Goal: Task Accomplishment & Management: Manage account settings

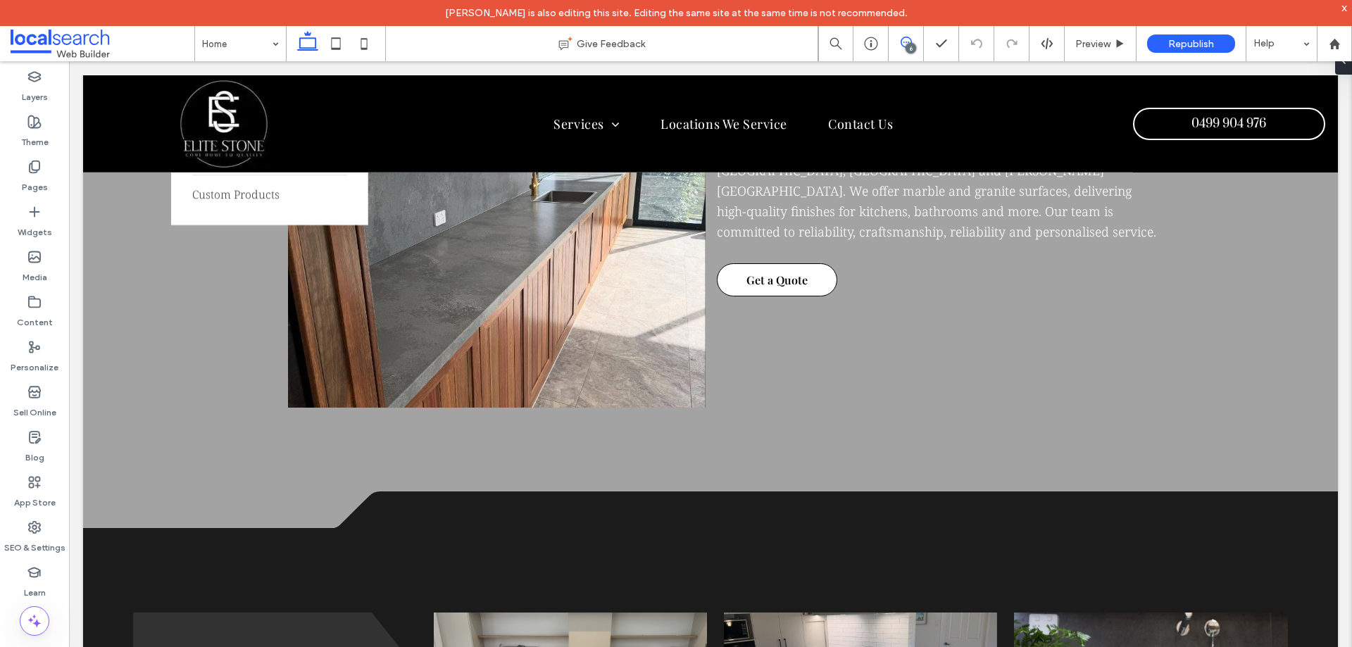
scroll to position [1127, 0]
click at [911, 42] on use at bounding box center [906, 42] width 11 height 11
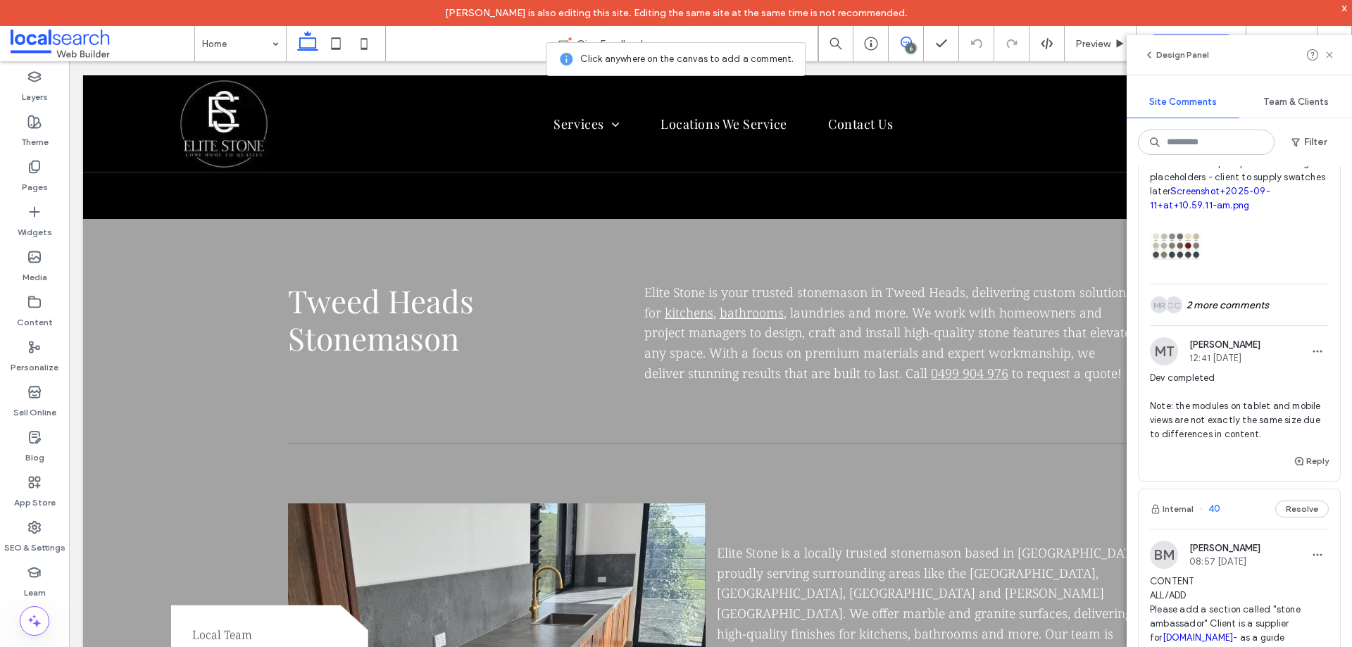
scroll to position [141, 0]
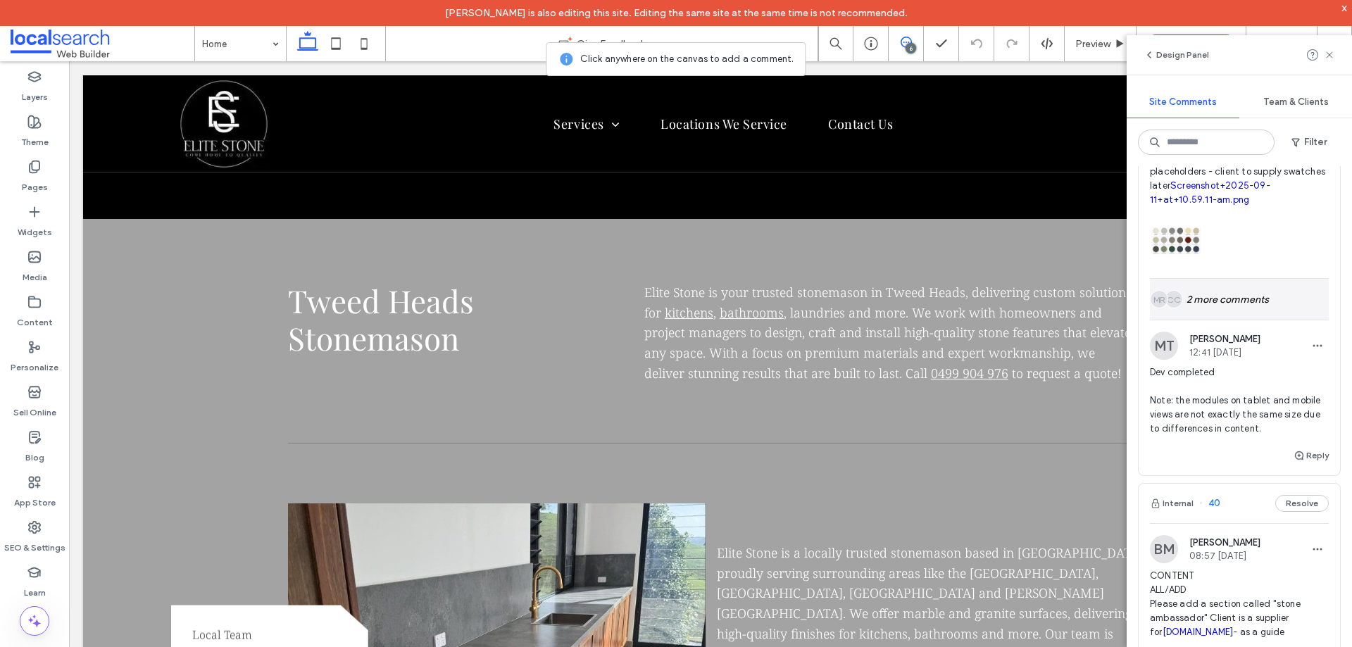
click at [1219, 300] on div "CC MR 2 more comments" at bounding box center [1239, 299] width 179 height 41
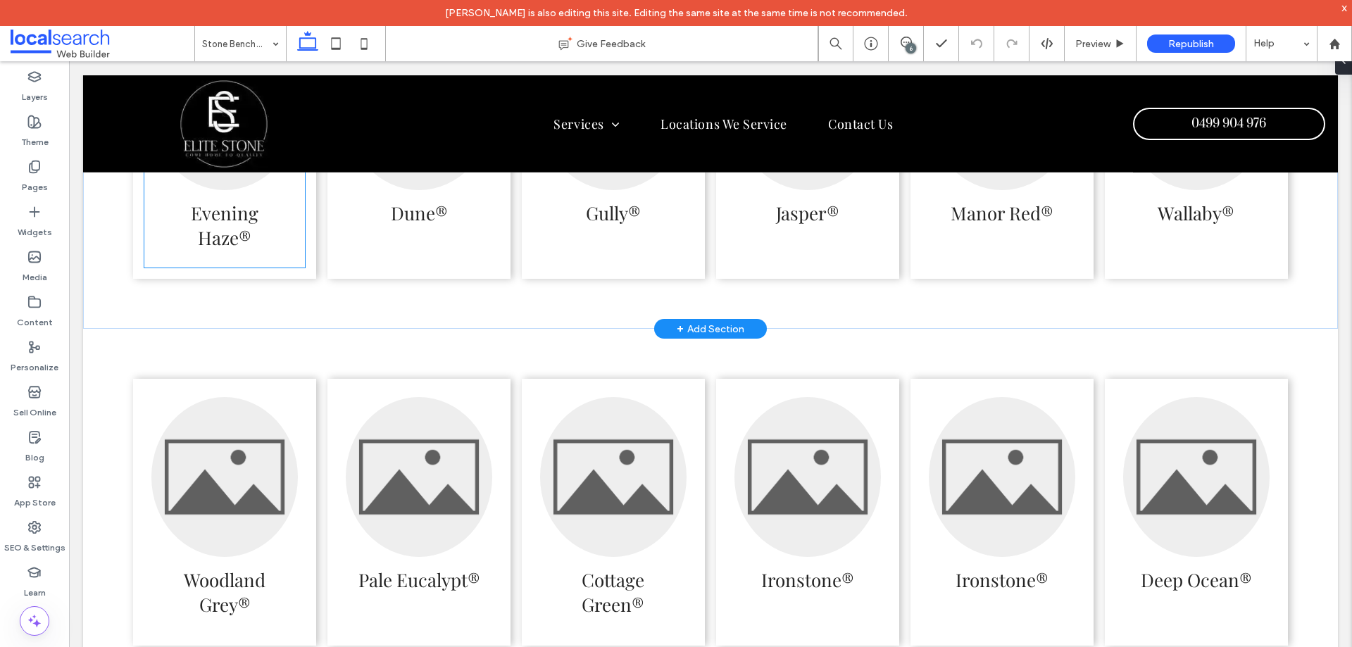
scroll to position [3748, 0]
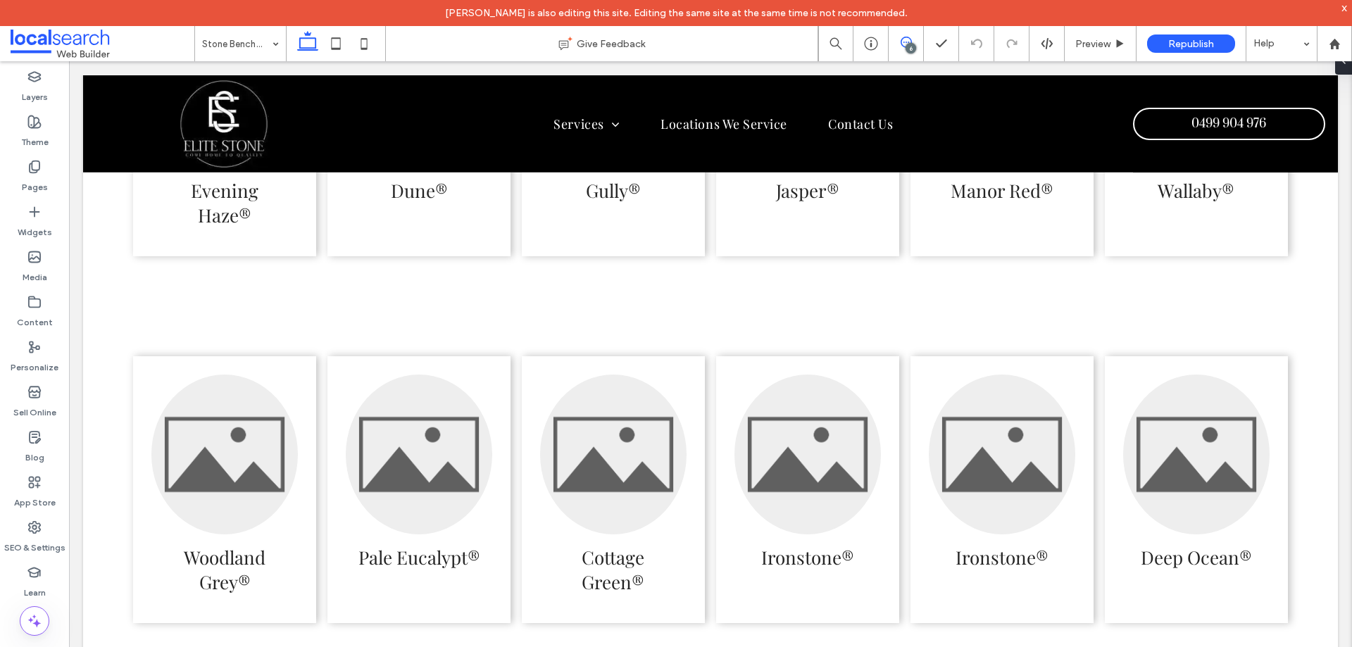
click at [901, 41] on use at bounding box center [906, 42] width 11 height 11
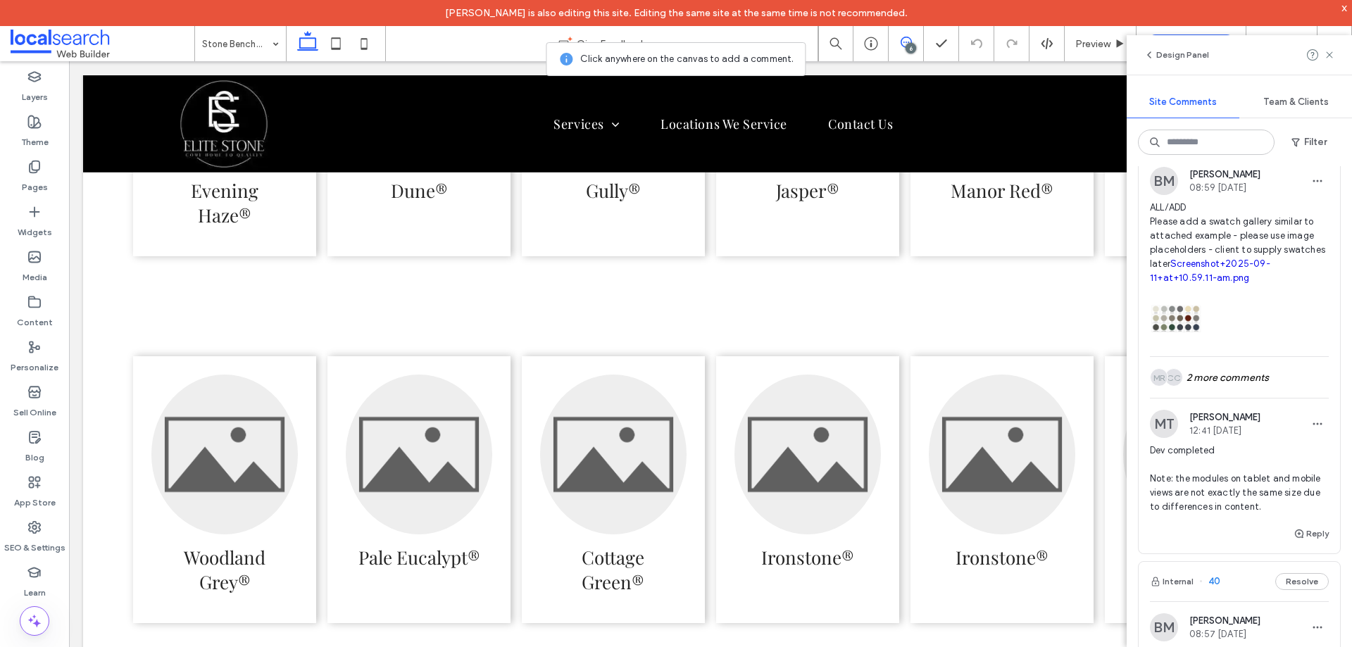
scroll to position [141, 0]
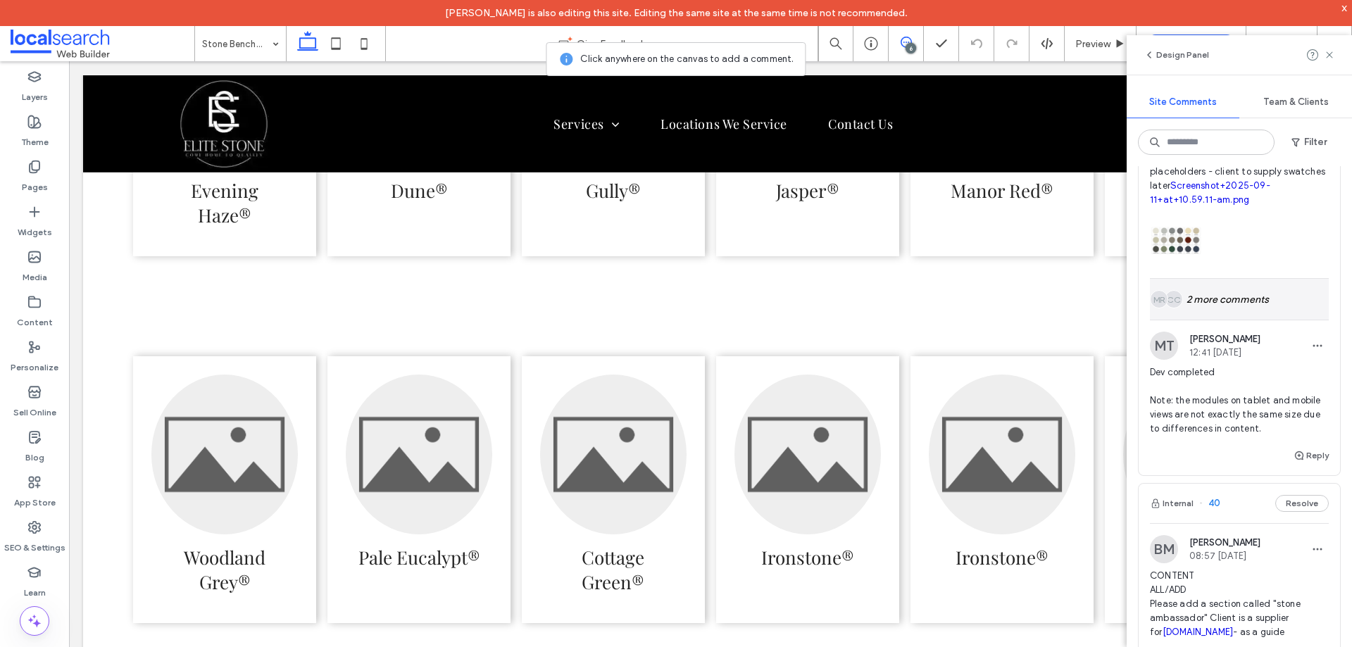
click at [1191, 313] on div "CC MR 2 more comments" at bounding box center [1239, 299] width 179 height 41
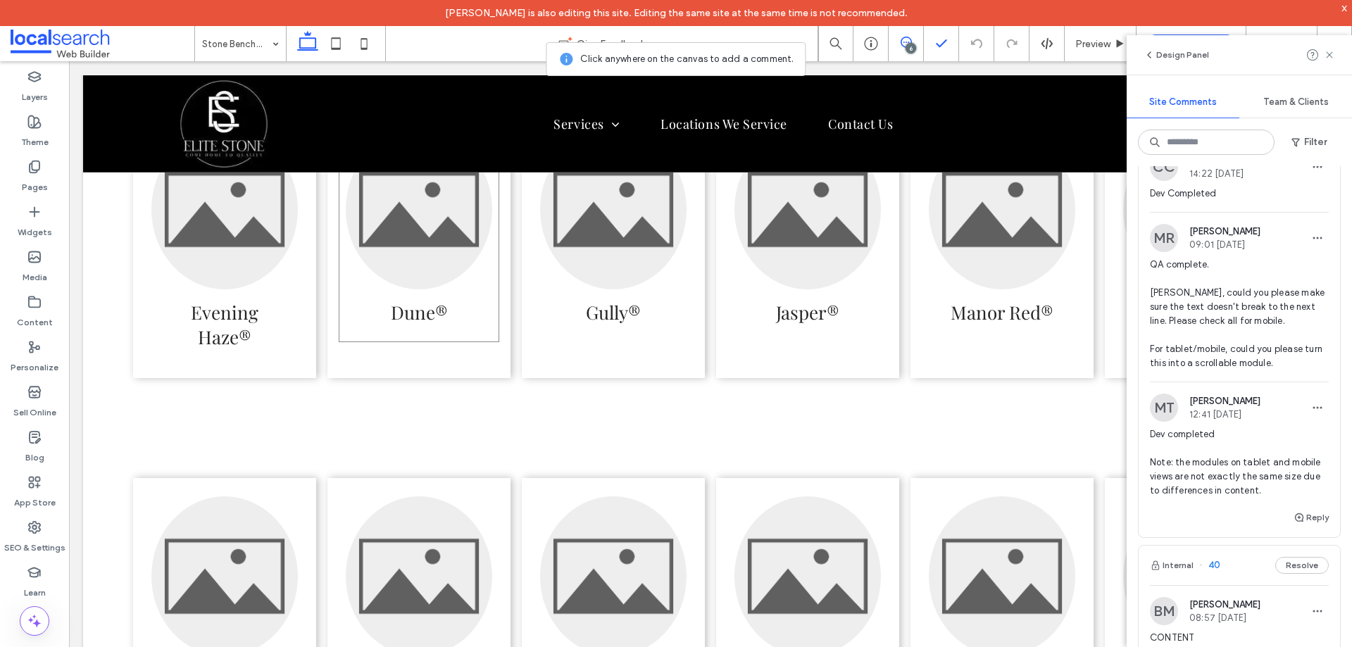
scroll to position [3734, 0]
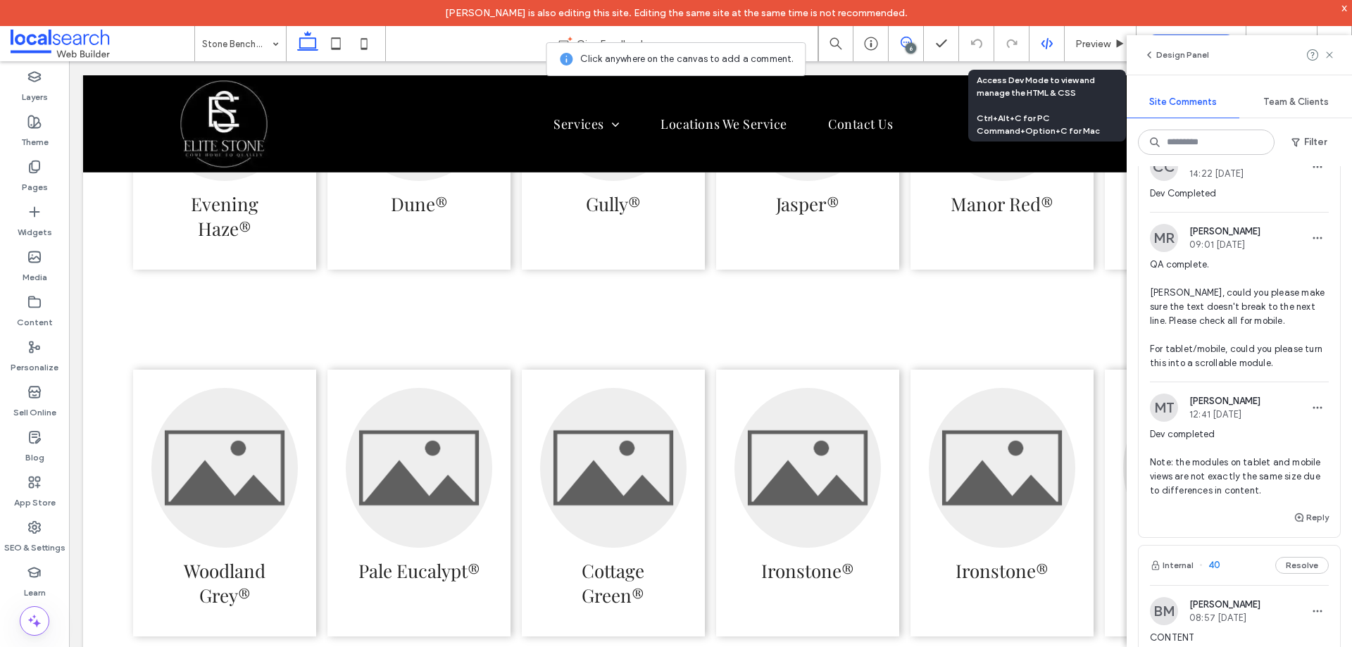
click at [1036, 37] on div at bounding box center [1046, 43] width 34 height 13
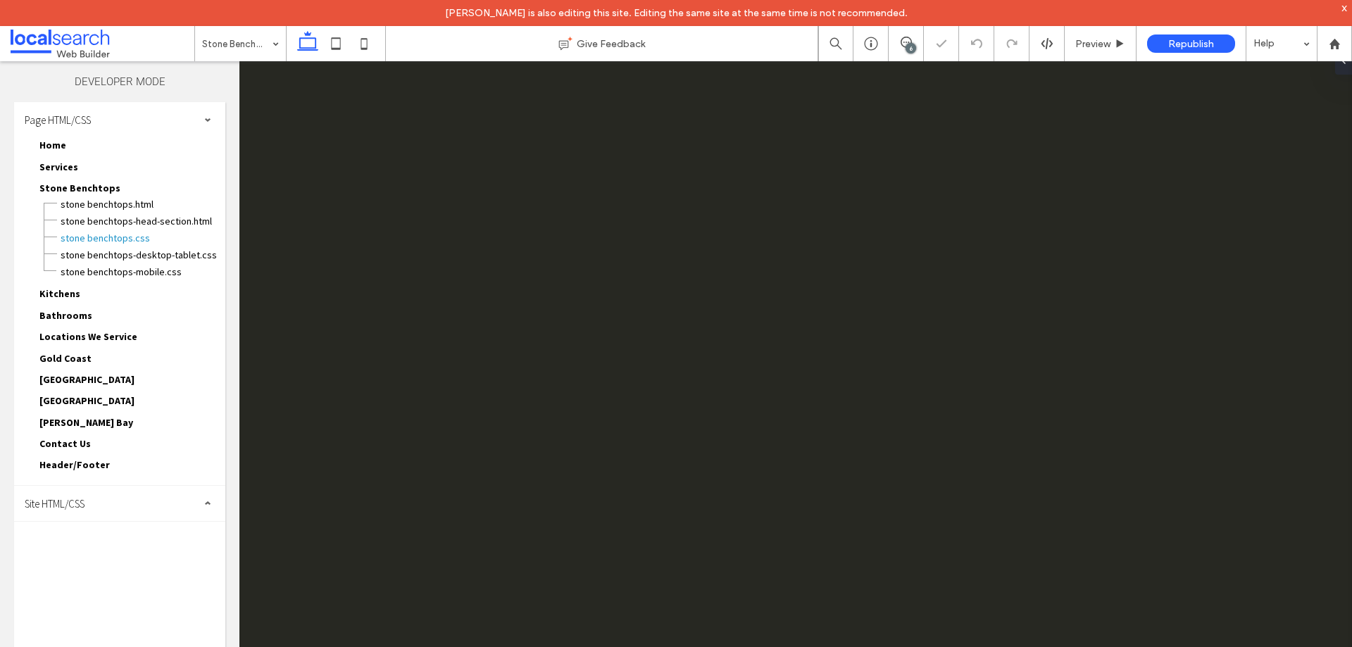
scroll to position [0, 0]
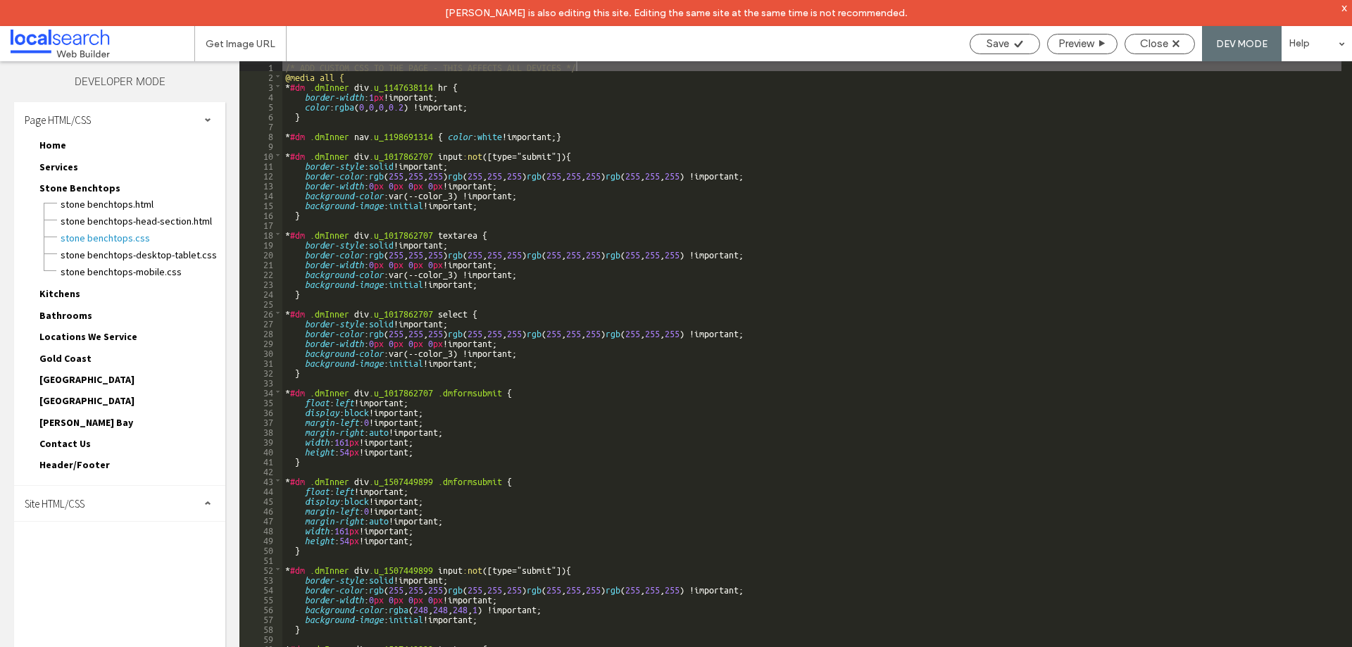
click at [70, 503] on span "Site HTML/CSS" at bounding box center [55, 503] width 60 height 13
click at [92, 563] on span "site.css" at bounding box center [145, 565] width 160 height 14
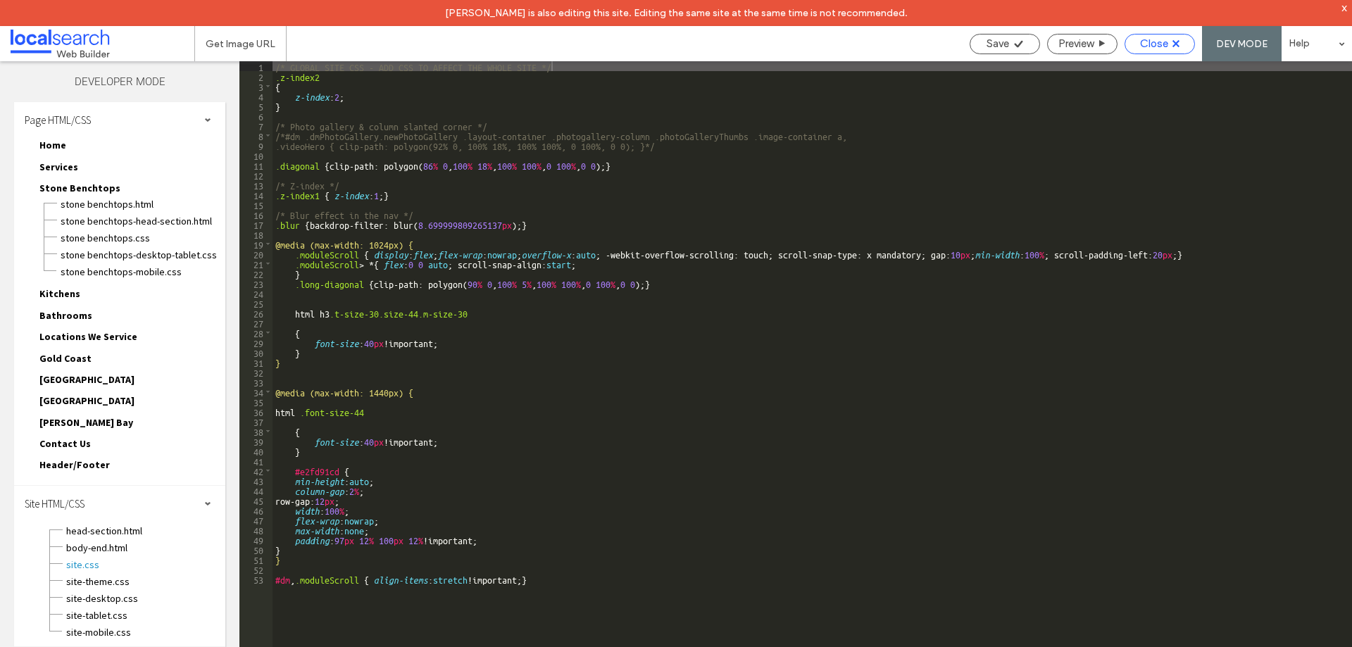
click at [1164, 42] on span "Close" at bounding box center [1154, 43] width 28 height 13
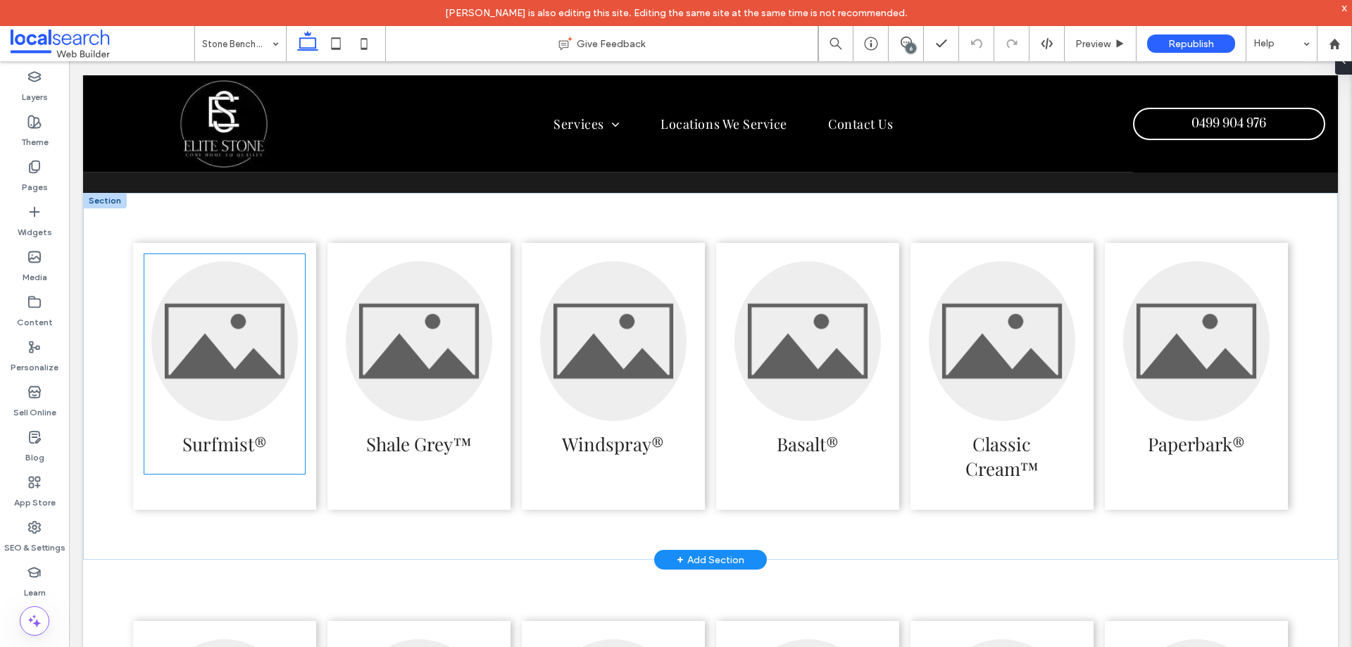
scroll to position [2746, 0]
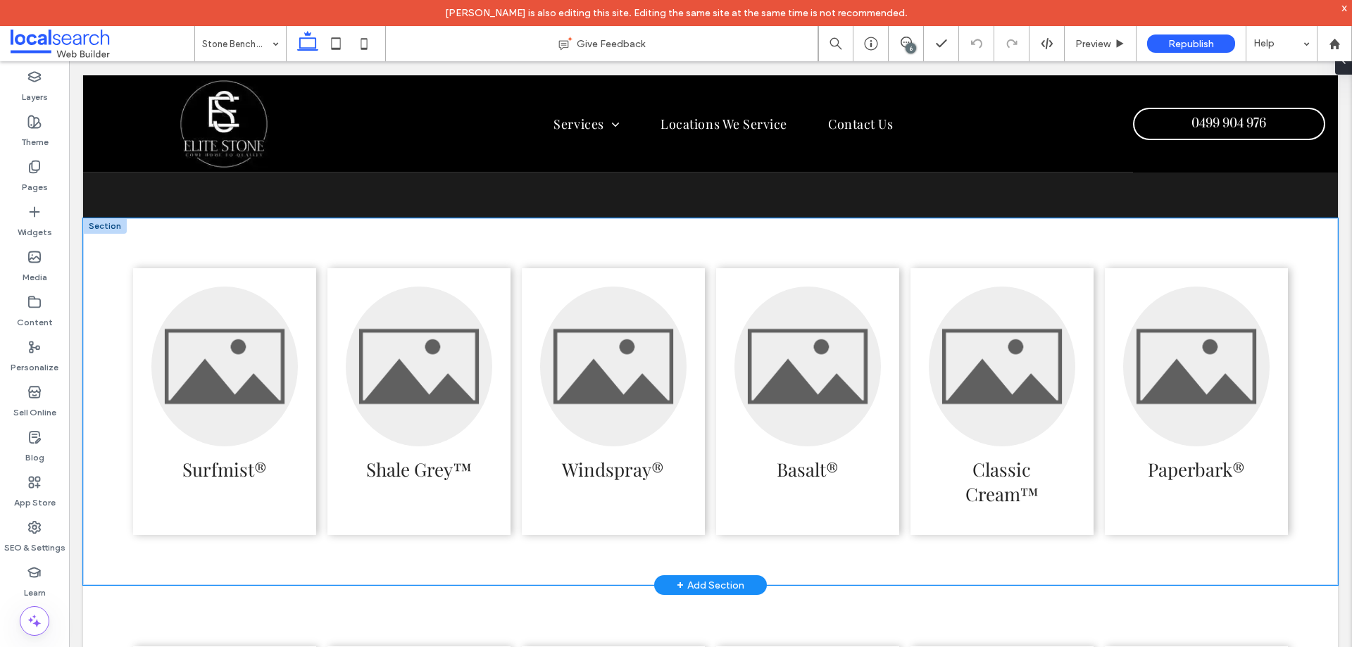
click at [118, 247] on div "Surfmist® Shale Grey™ Windspray® Basalt® Classic Cream™ Paperbark®" at bounding box center [710, 402] width 1255 height 368
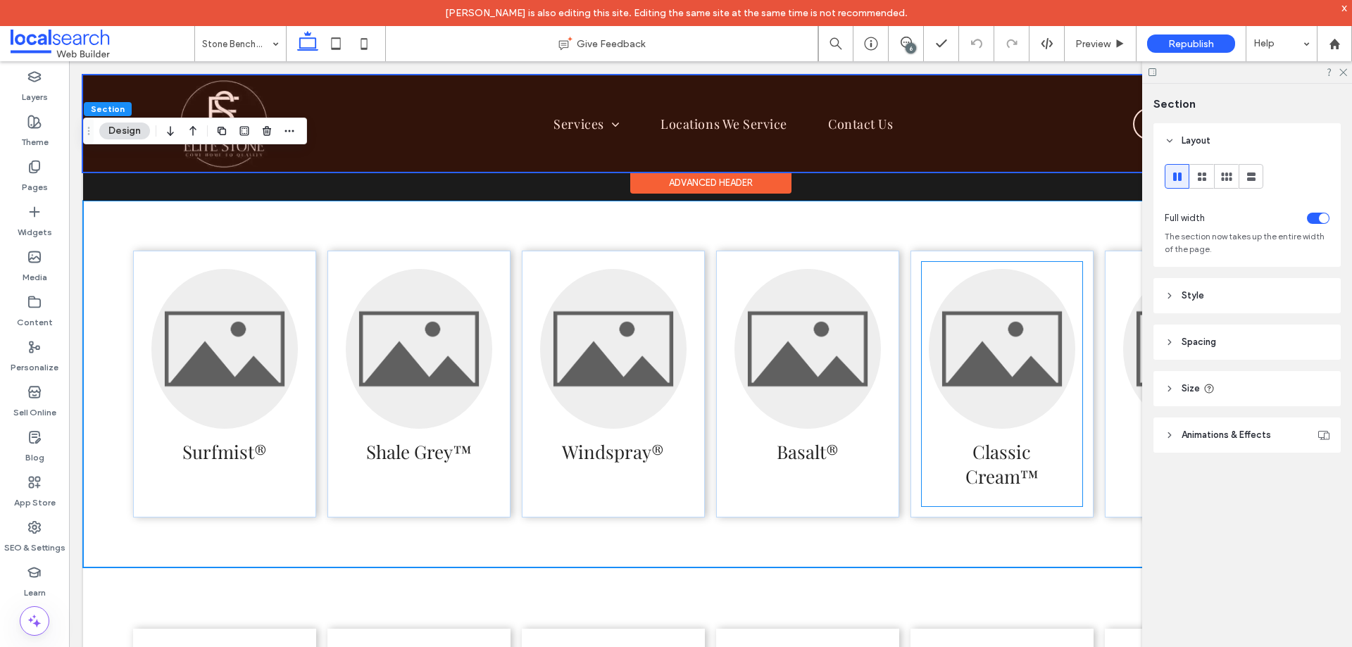
scroll to position [2816, 0]
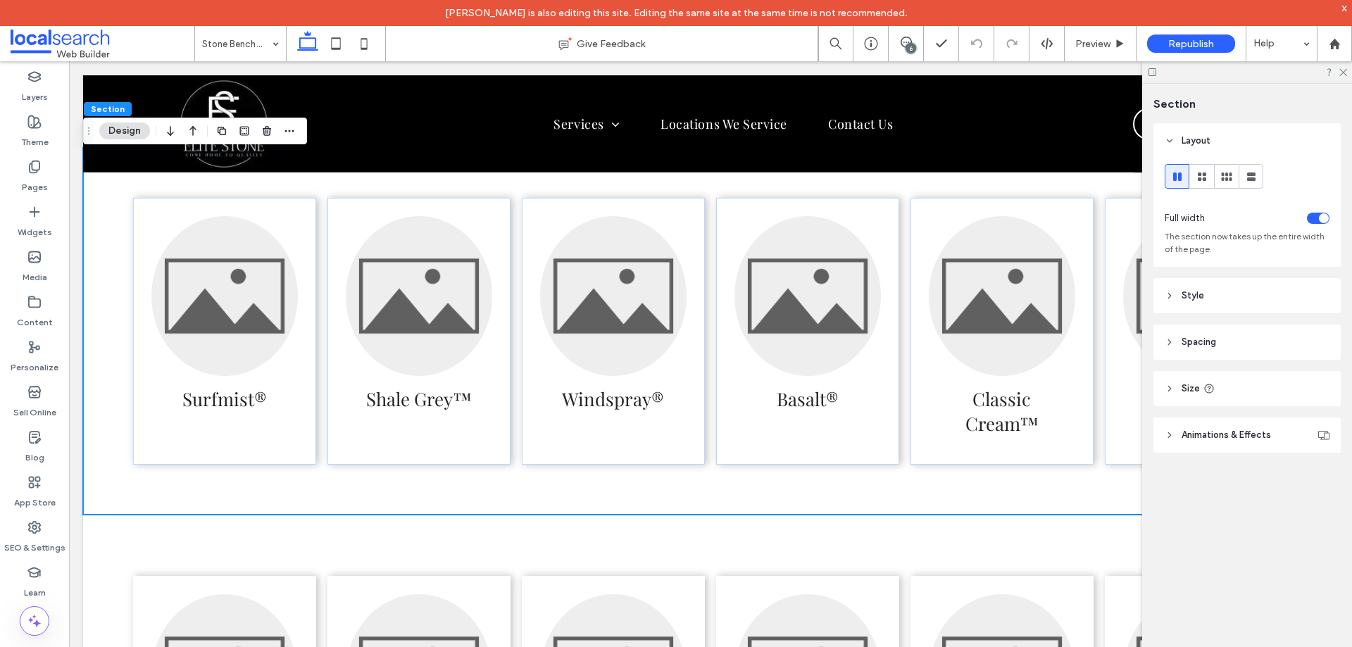
drag, startPoint x: 1344, startPoint y: 69, endPoint x: 1325, endPoint y: 86, distance: 25.4
click at [1344, 70] on icon at bounding box center [1342, 71] width 9 height 9
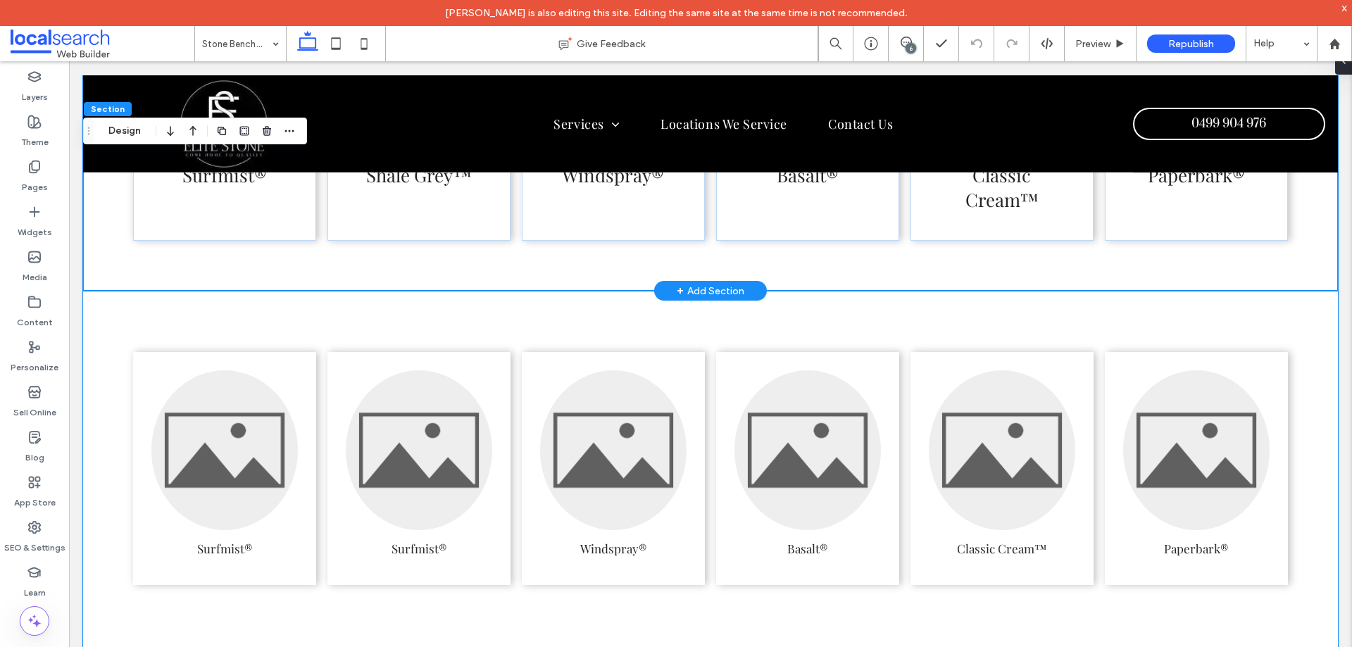
scroll to position [2887, 0]
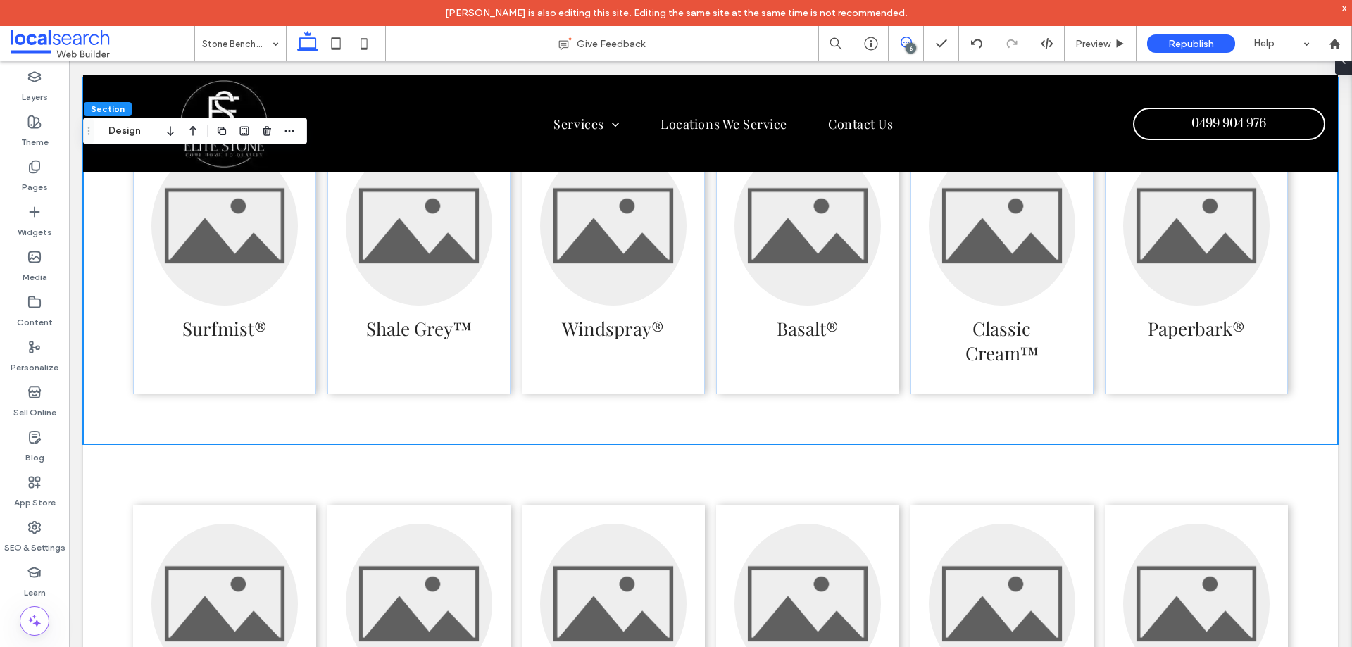
click at [902, 45] on use at bounding box center [906, 42] width 11 height 11
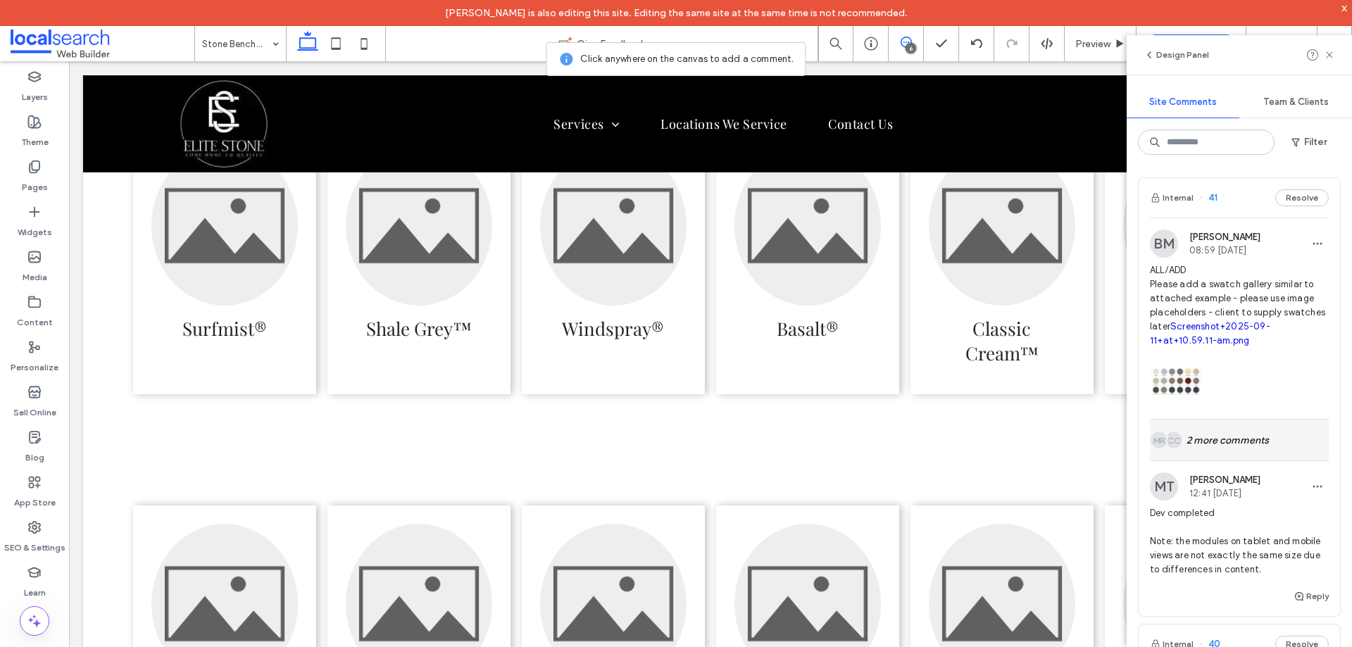
click at [1242, 436] on div "CC MR 2 more comments" at bounding box center [1239, 440] width 179 height 41
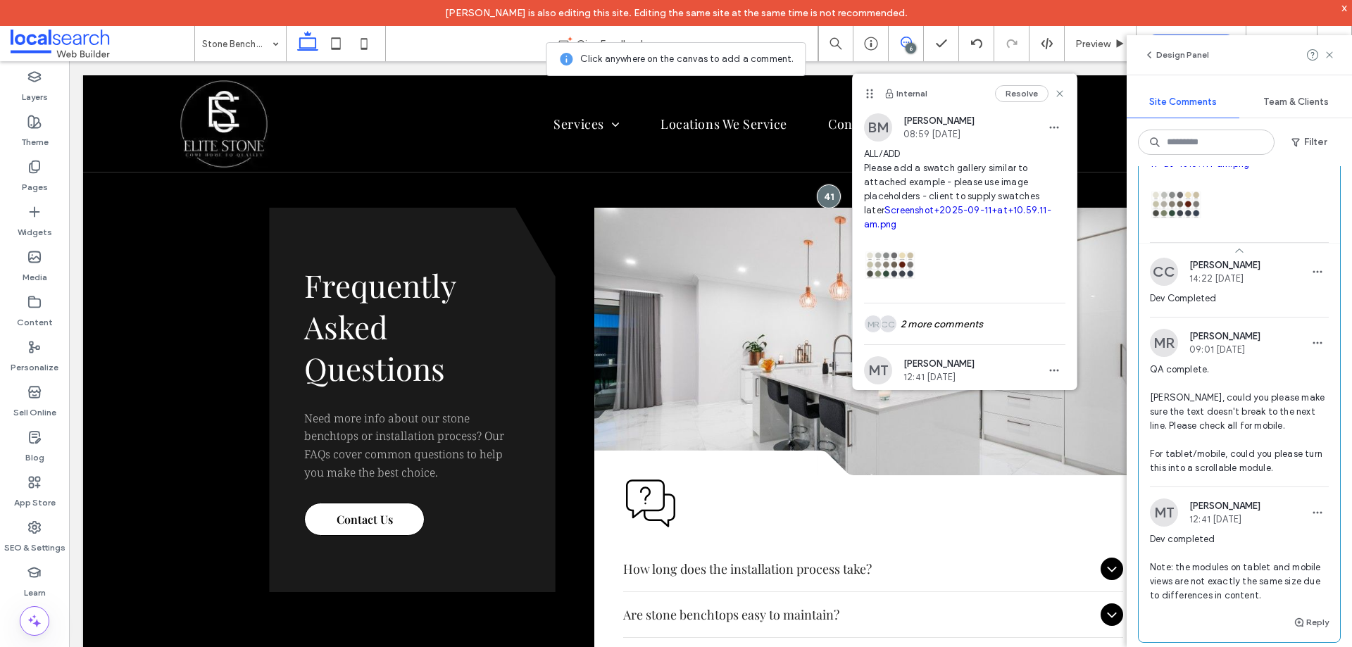
scroll to position [211, 0]
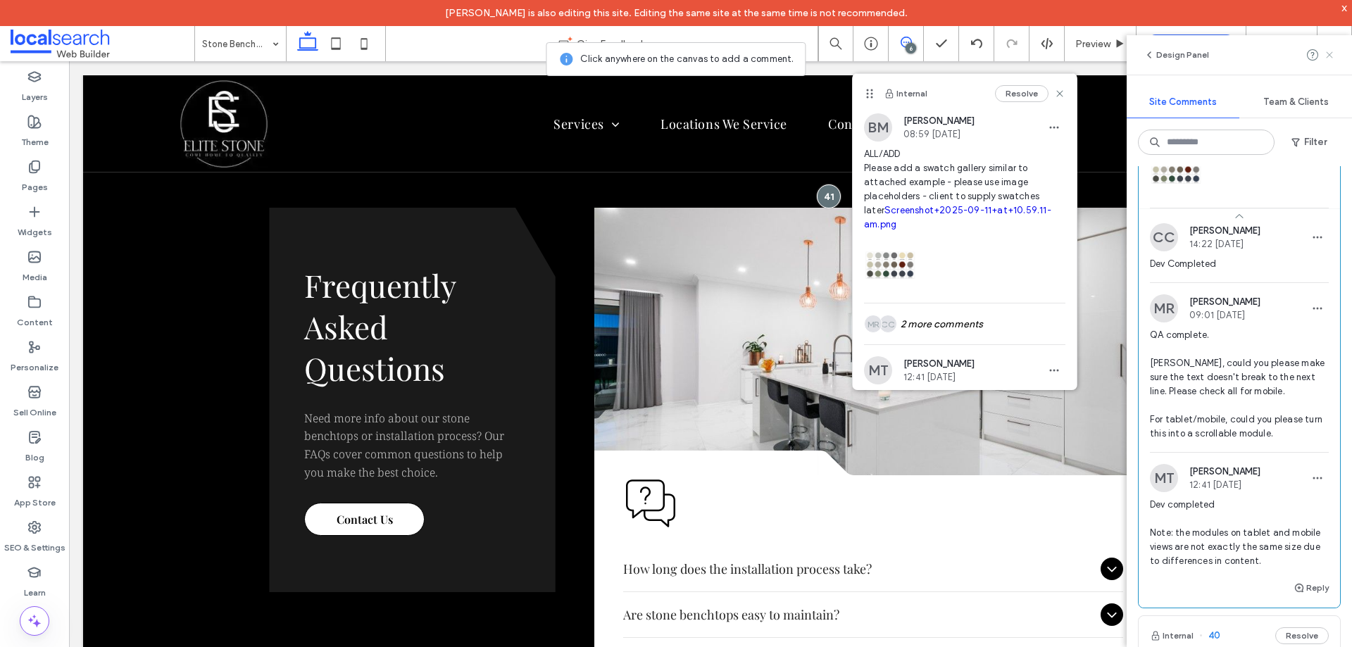
click at [1330, 58] on icon at bounding box center [1329, 54] width 11 height 11
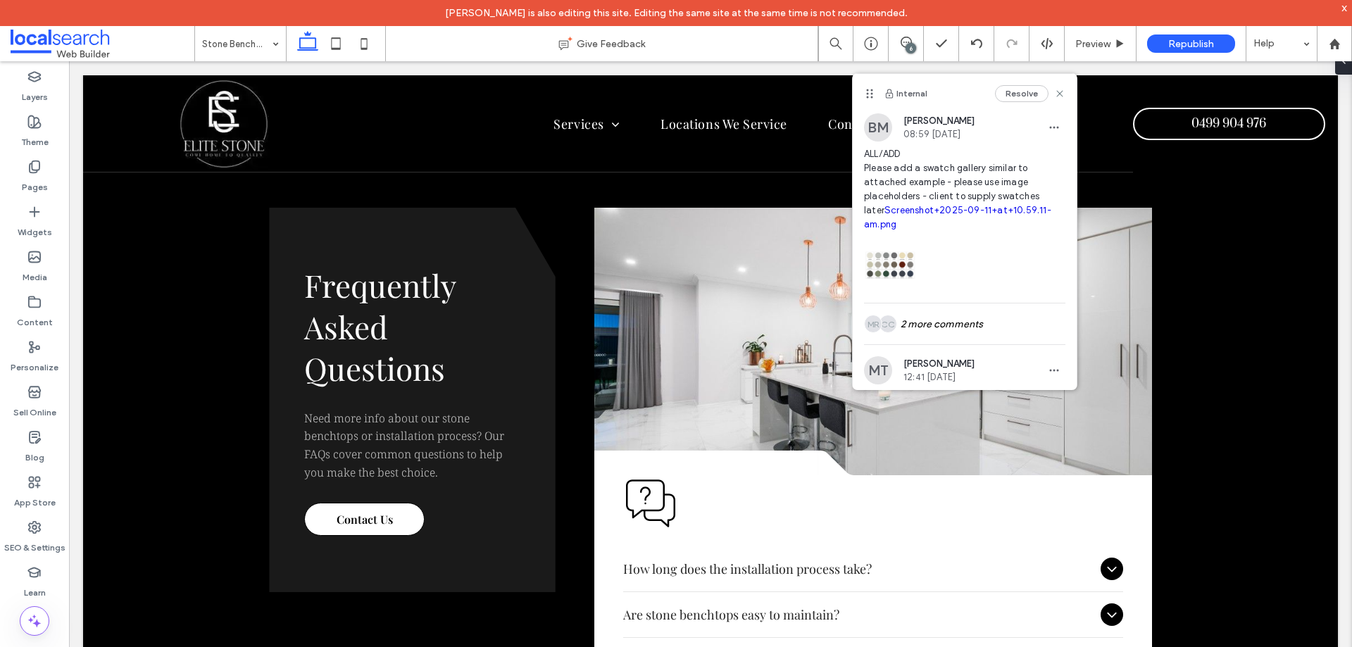
scroll to position [0, 0]
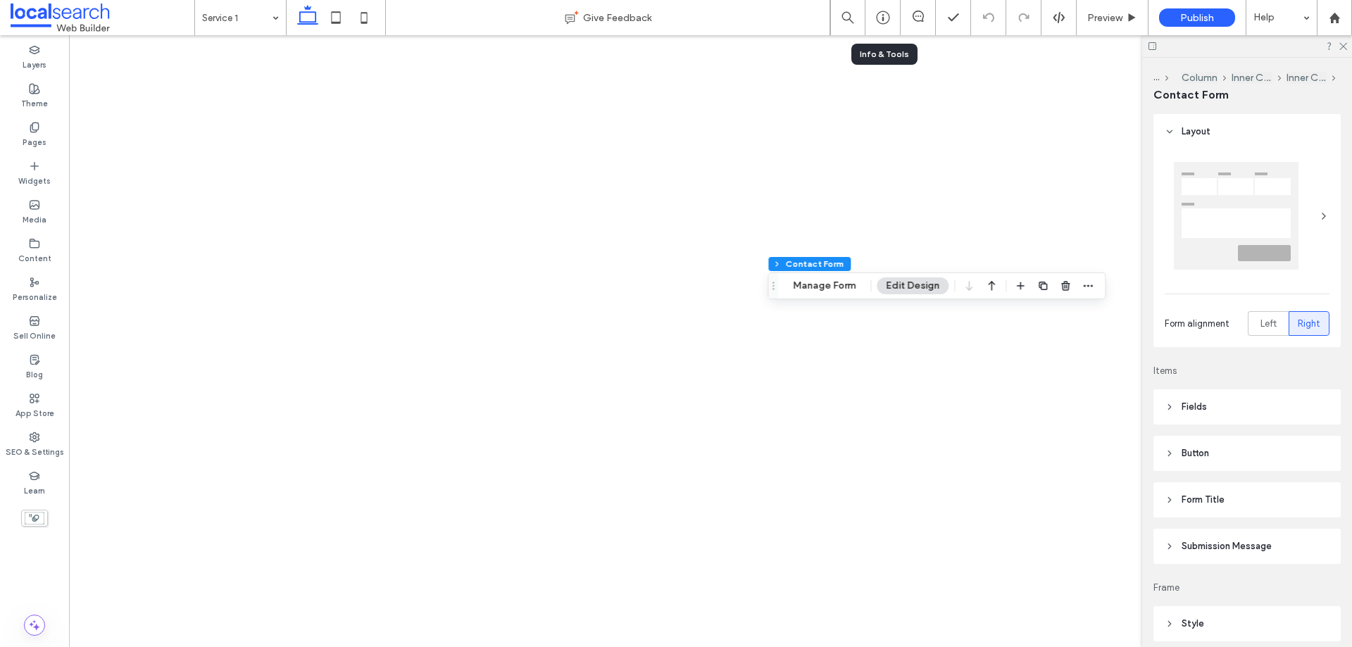
click at [891, 15] on div at bounding box center [882, 18] width 34 height 14
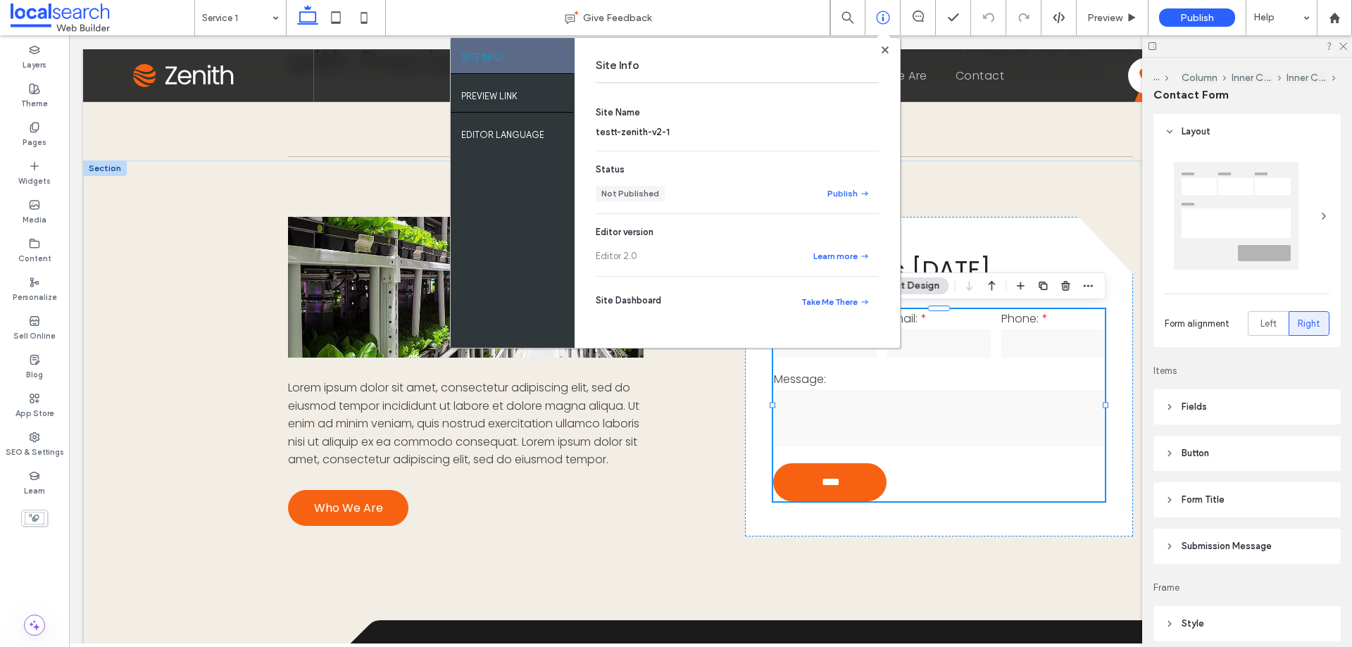
scroll to position [912, 0]
click at [886, 53] on use at bounding box center [884, 49] width 7 height 7
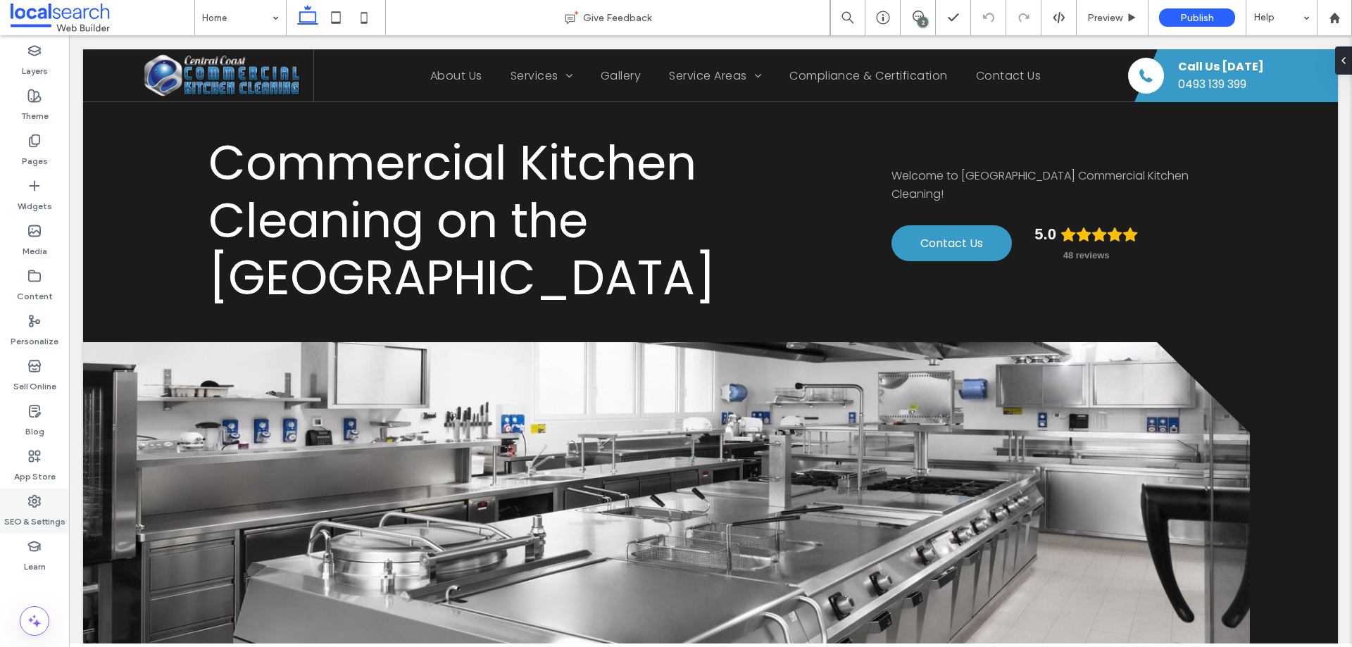
click at [46, 513] on label "SEO & Settings" at bounding box center [34, 518] width 61 height 20
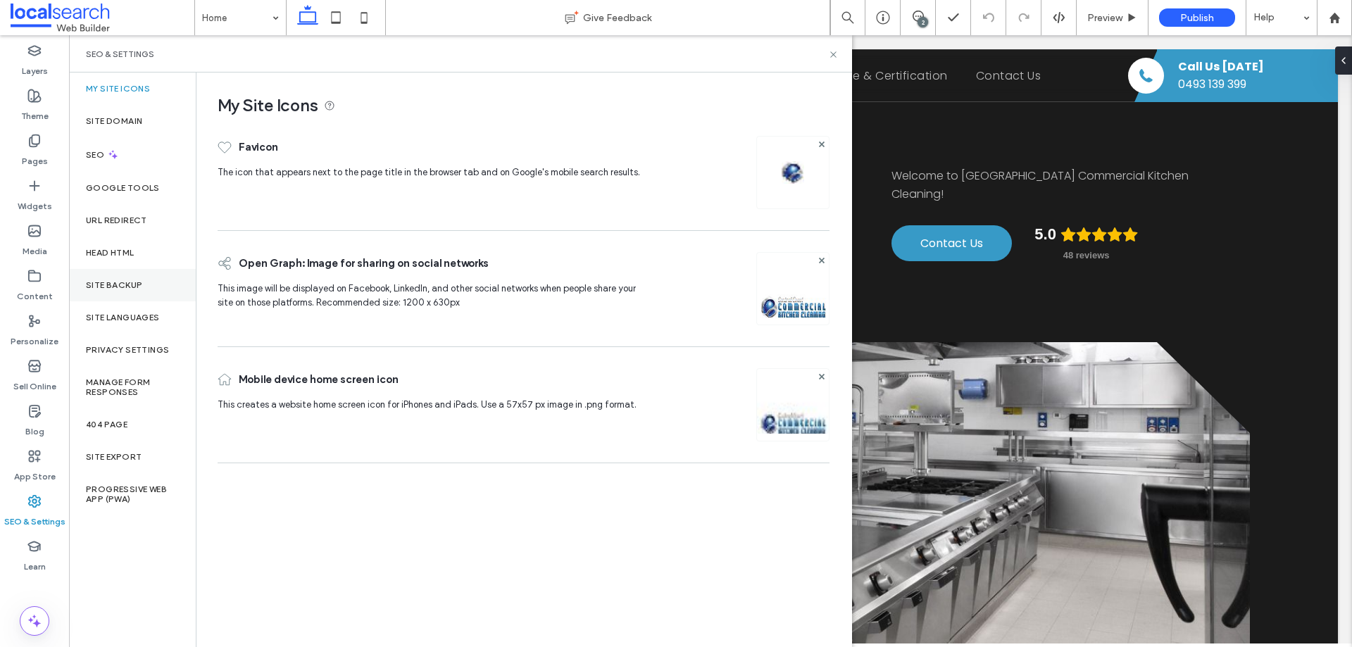
click at [138, 292] on div "Site Backup" at bounding box center [132, 285] width 127 height 32
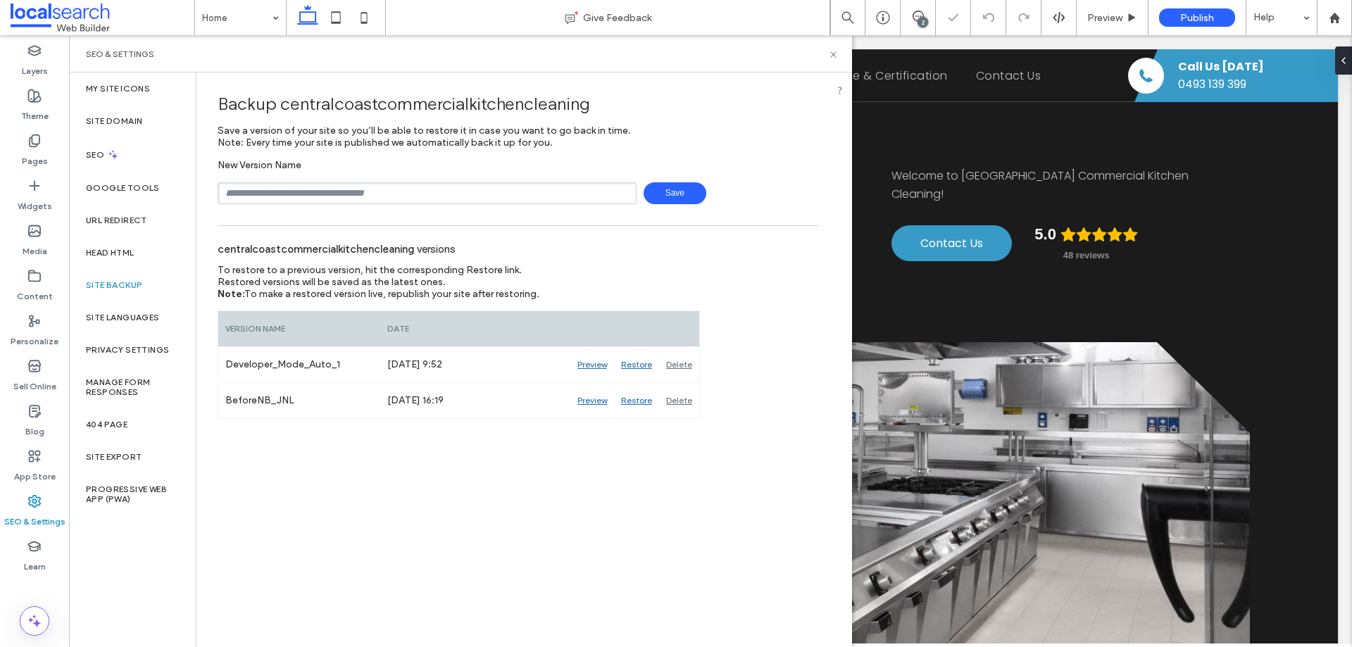
click at [306, 185] on input "text" at bounding box center [427, 193] width 419 height 22
type input "**********"
click at [662, 192] on span "Save" at bounding box center [675, 193] width 63 height 22
click at [836, 54] on icon at bounding box center [833, 54] width 11 height 11
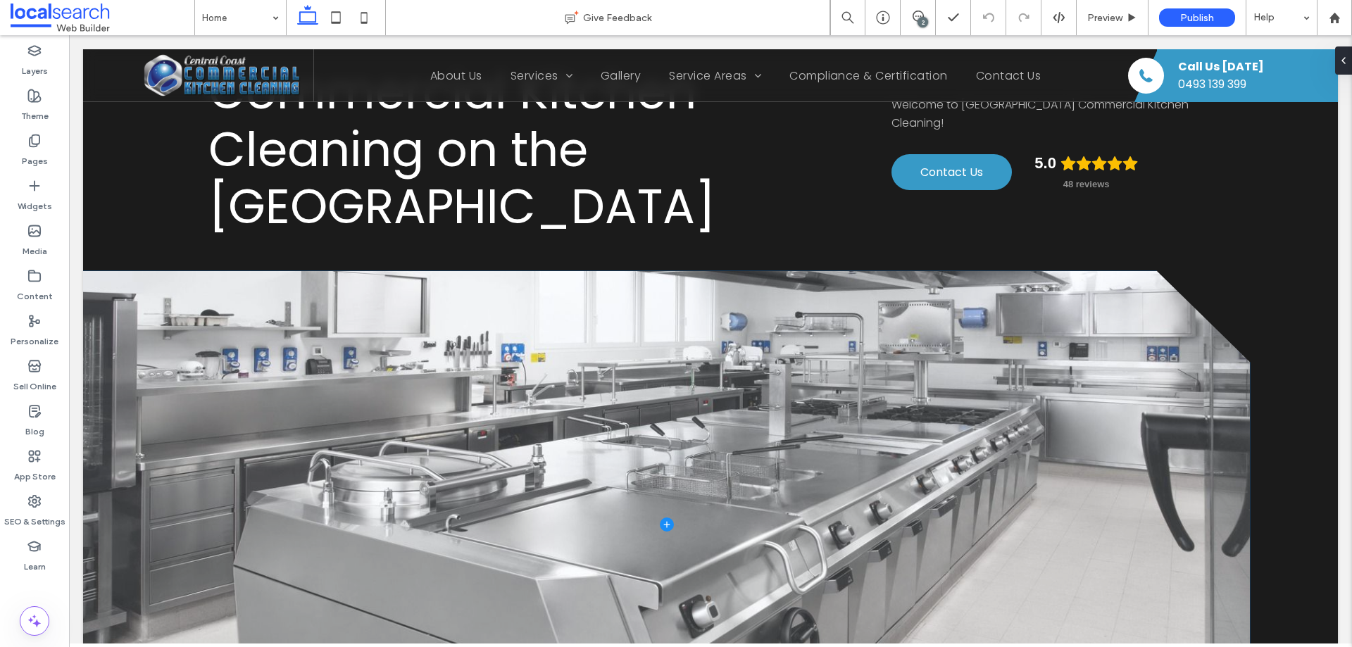
scroll to position [70, 0]
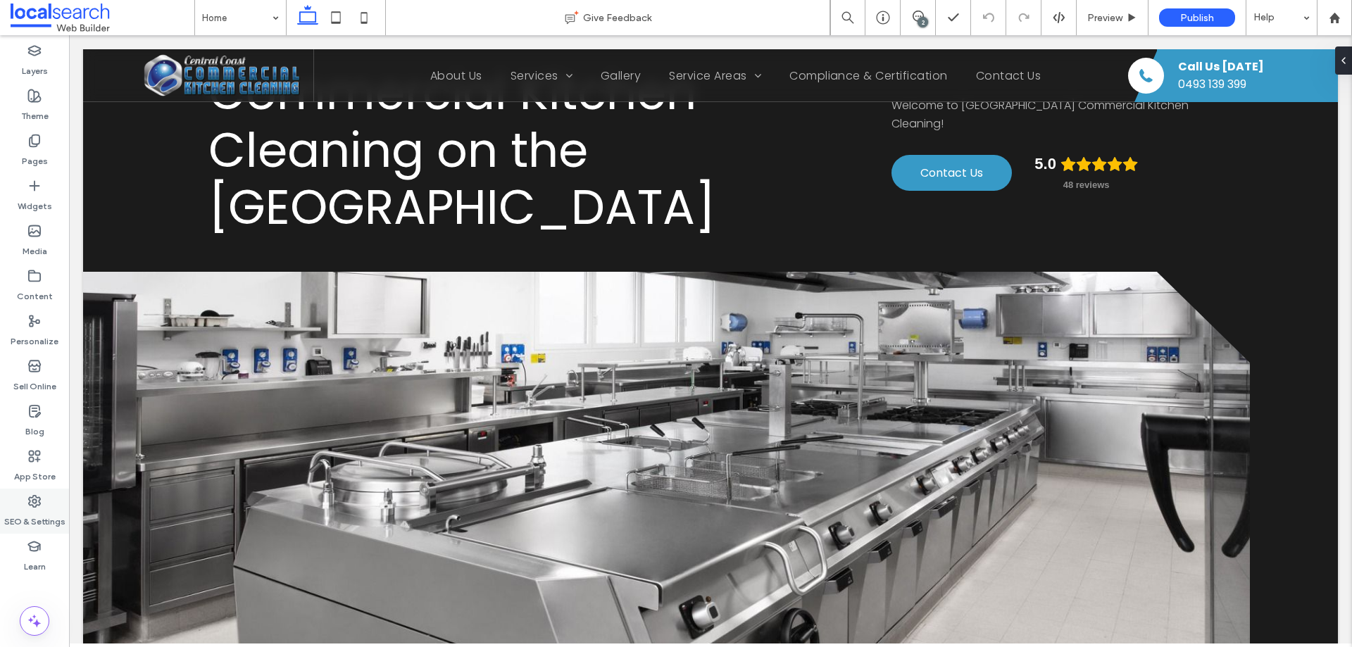
click at [26, 520] on label "SEO & Settings" at bounding box center [34, 518] width 61 height 20
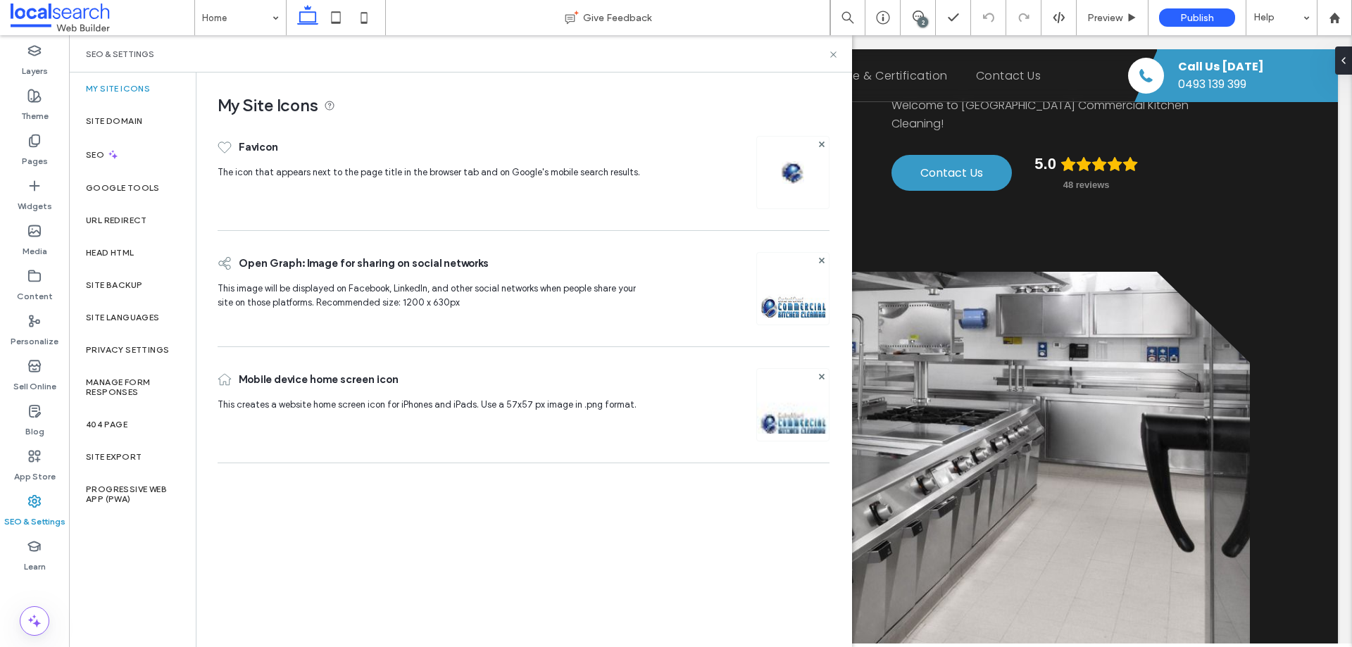
click at [126, 278] on div "Site Backup" at bounding box center [132, 285] width 127 height 32
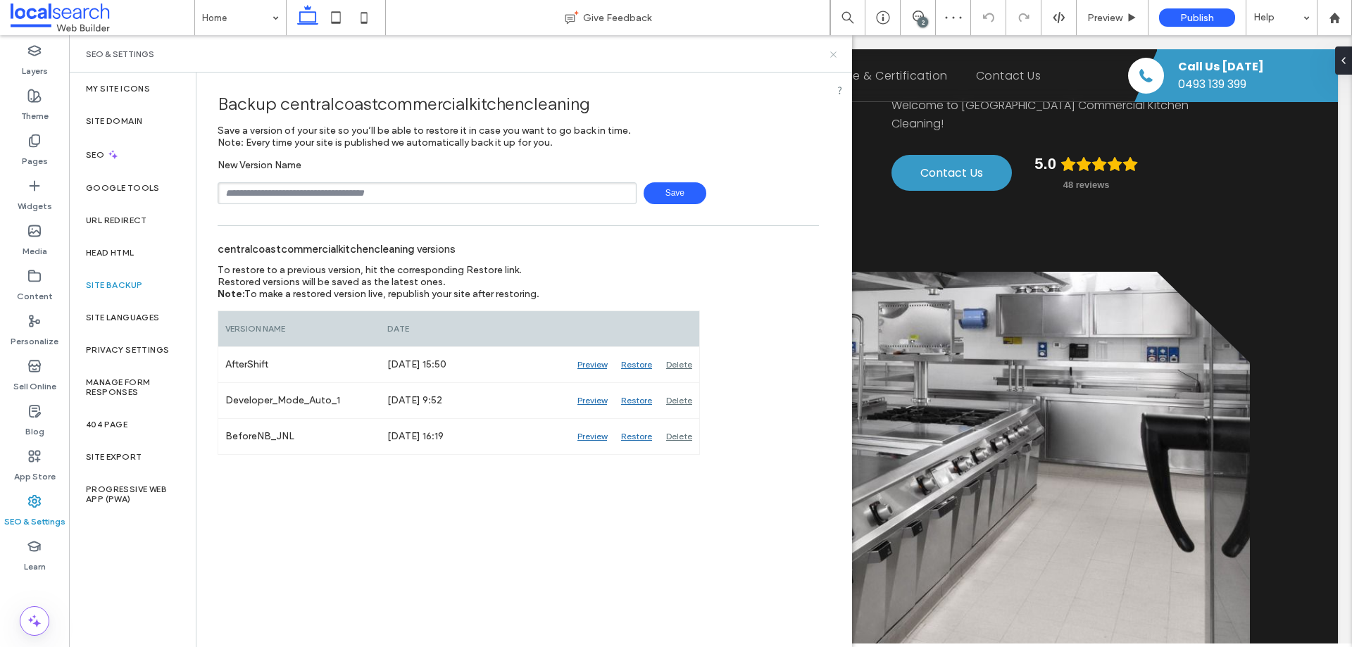
click at [834, 54] on use at bounding box center [833, 54] width 6 height 6
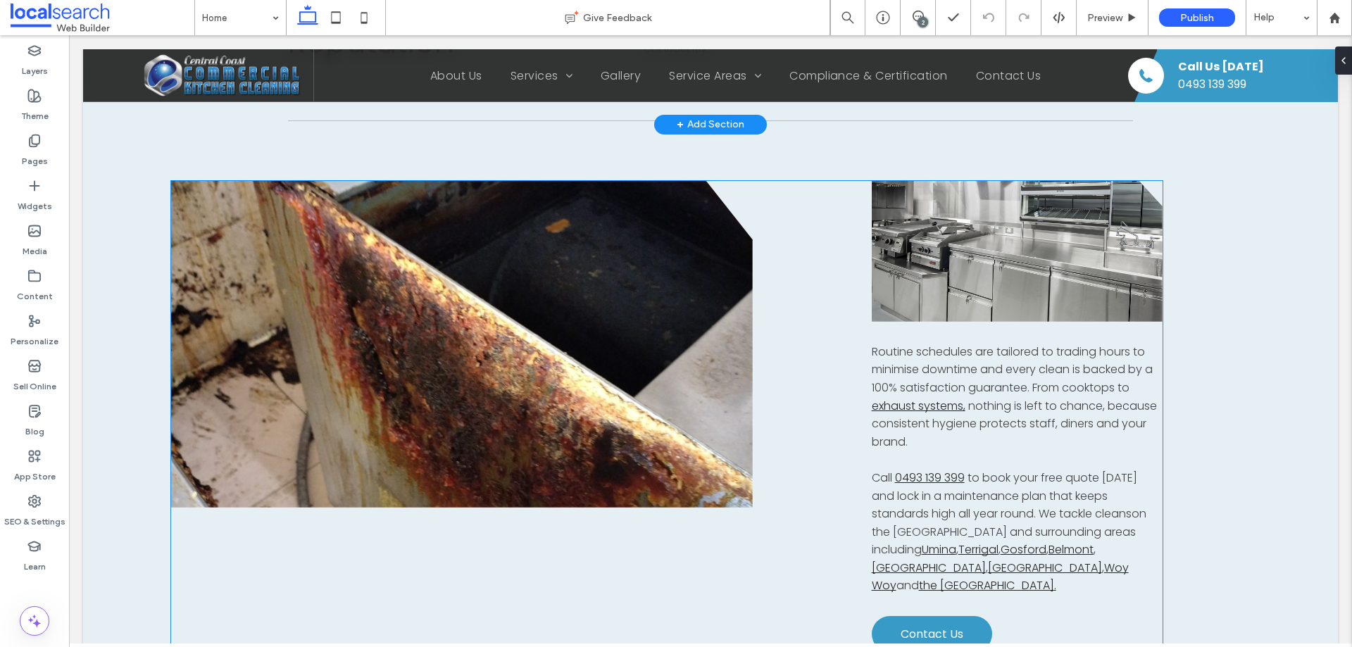
scroll to position [986, 0]
